Goal: Transaction & Acquisition: Purchase product/service

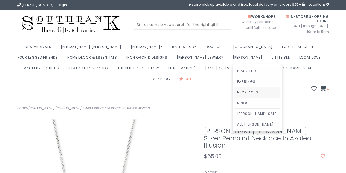
click at [235, 92] on link "Necklaces" at bounding box center [258, 92] width 46 height 10
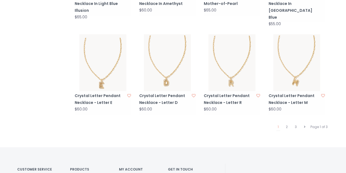
scroll to position [583, 0]
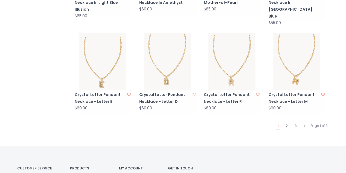
click at [286, 122] on link "2" at bounding box center [287, 125] width 5 height 7
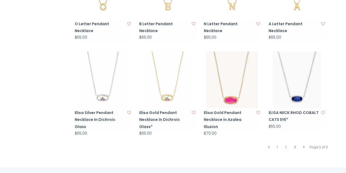
scroll to position [542, 0]
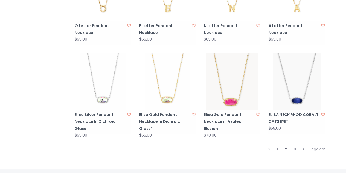
click at [284, 145] on link "2" at bounding box center [286, 148] width 5 height 7
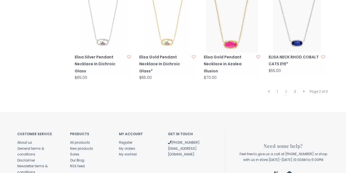
scroll to position [602, 0]
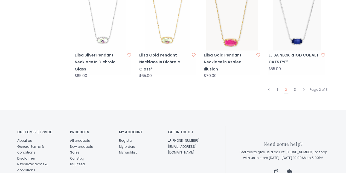
click at [295, 86] on link "3" at bounding box center [295, 89] width 5 height 7
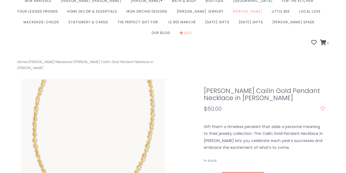
scroll to position [44, 0]
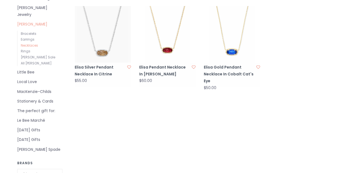
scroll to position [229, 0]
